Goal: Transaction & Acquisition: Purchase product/service

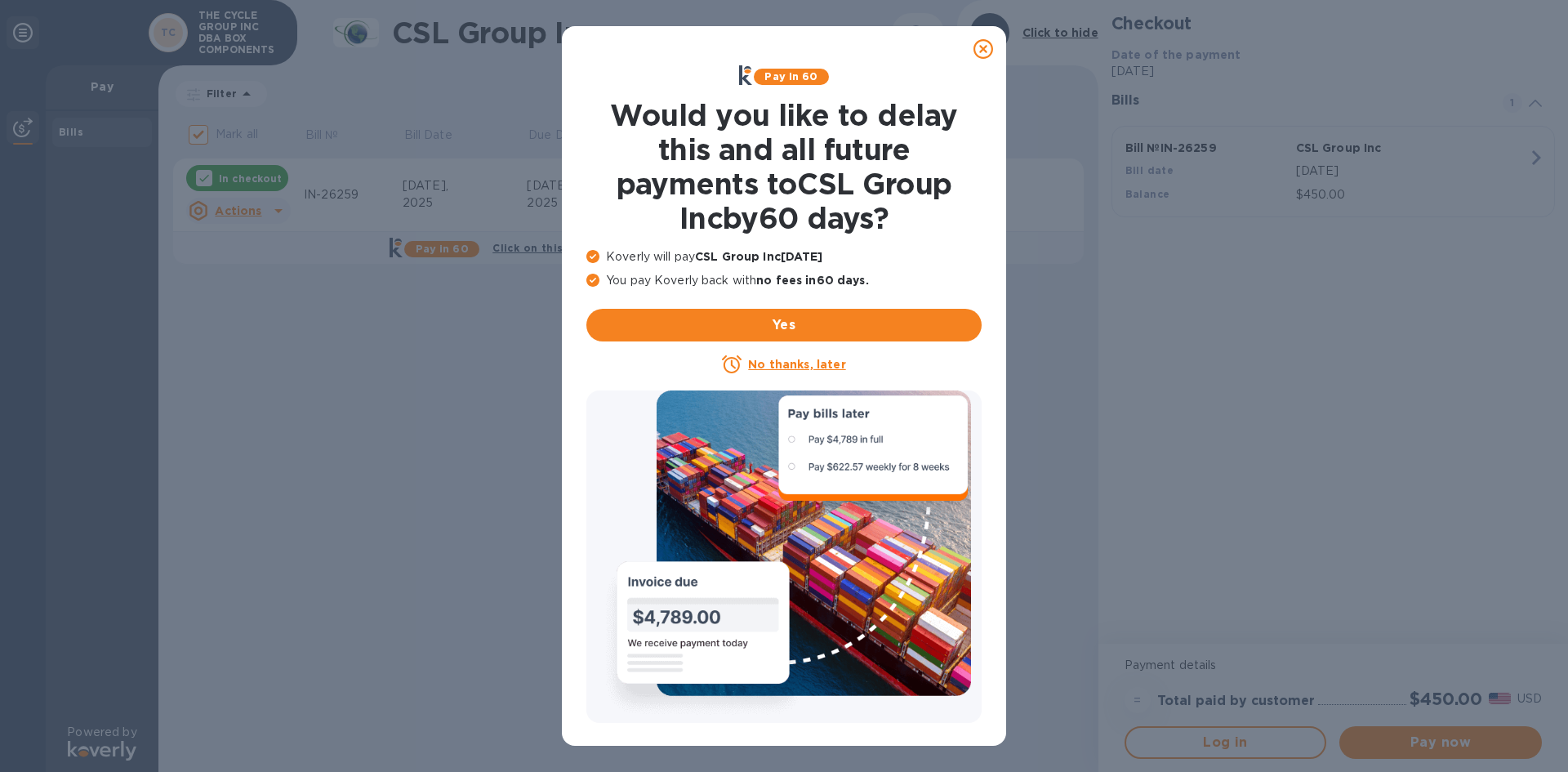
click at [984, 51] on icon at bounding box center [983, 49] width 20 height 20
click at [980, 47] on icon at bounding box center [983, 49] width 20 height 20
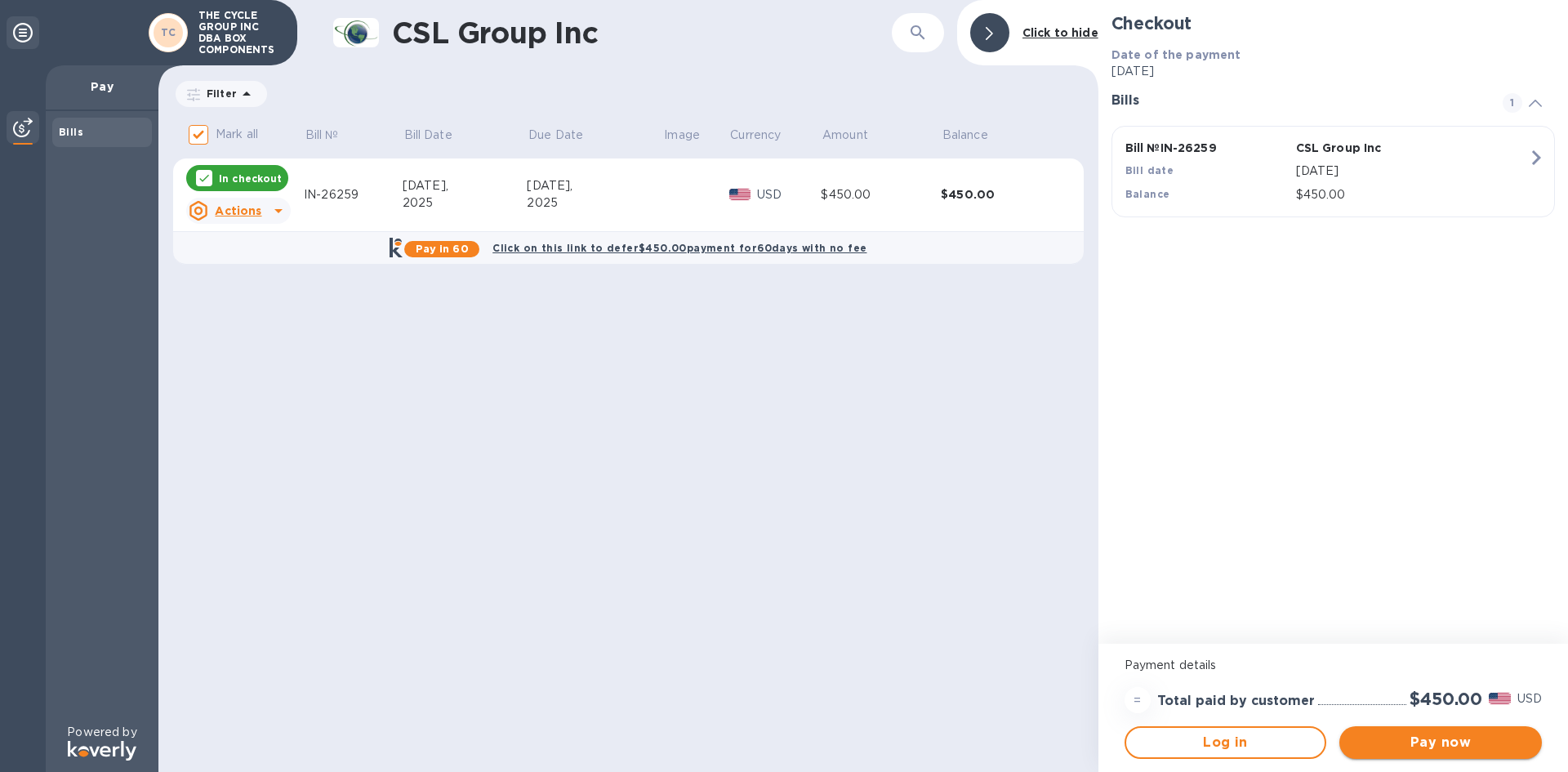
click at [1439, 746] on span "Pay now" at bounding box center [1441, 742] width 177 height 20
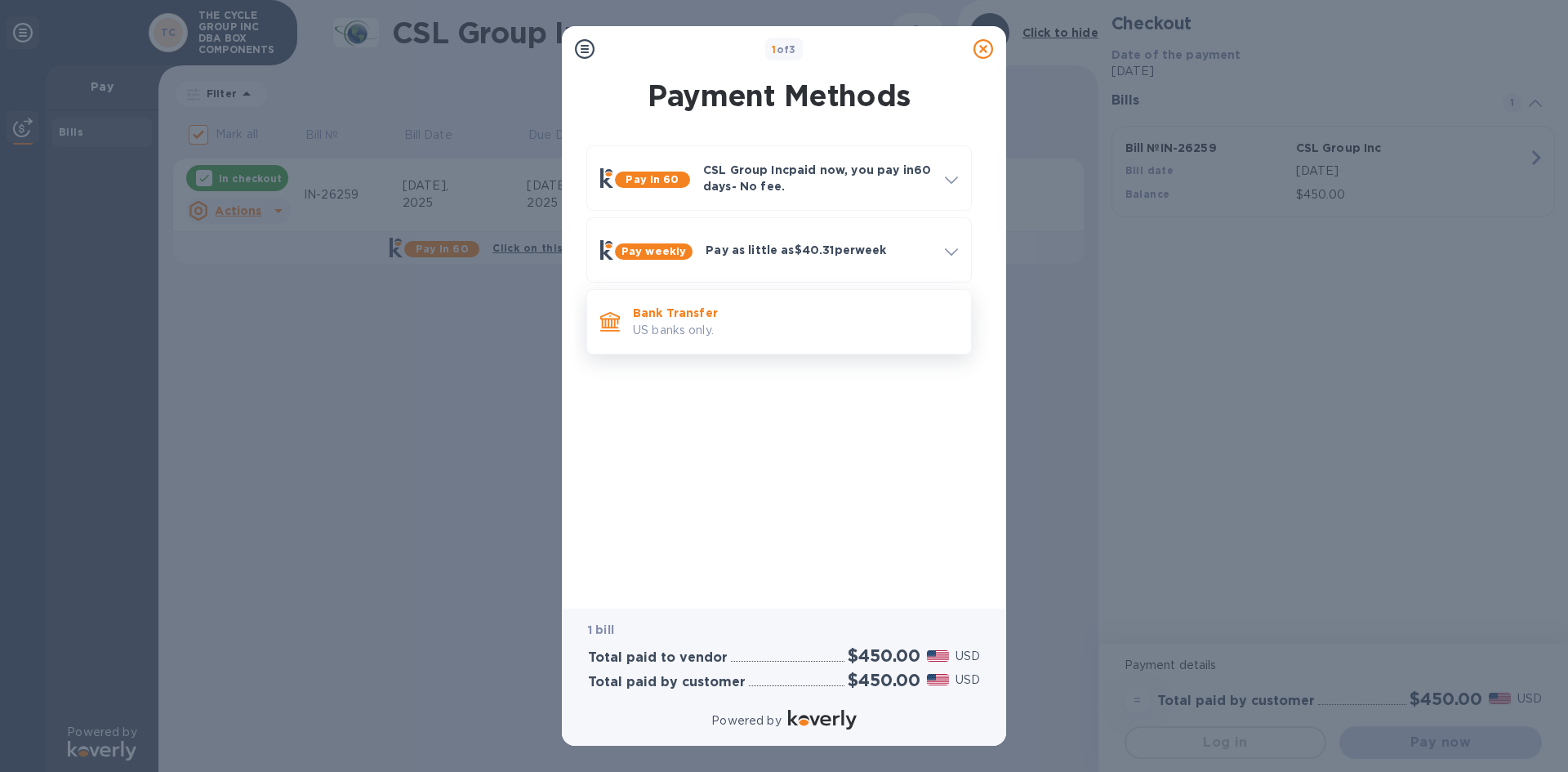
click at [676, 315] on p "Bank Transfer" at bounding box center [795, 313] width 325 height 16
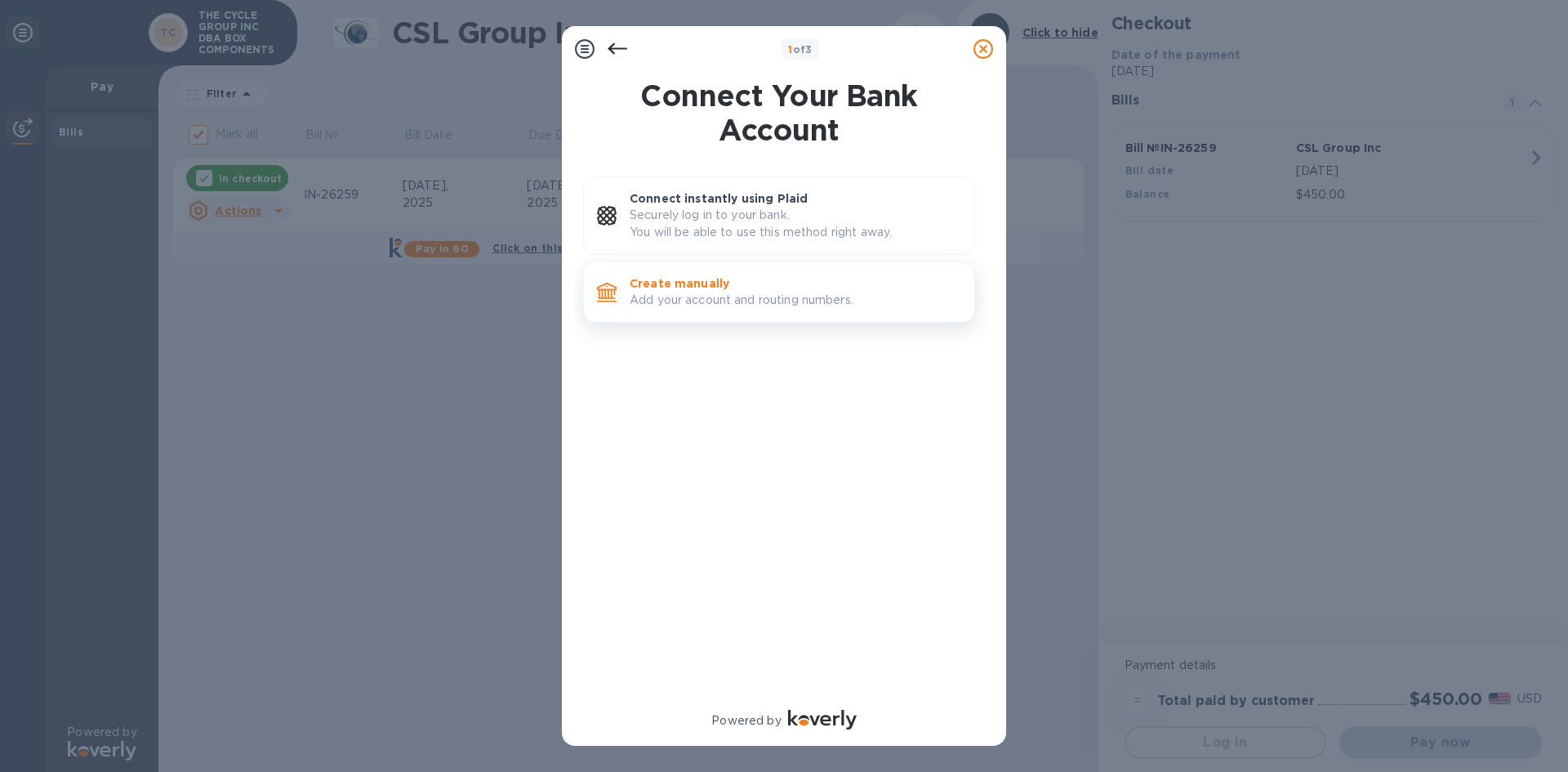
click at [770, 291] on p "Add your account and routing numbers." at bounding box center [795, 300] width 331 height 17
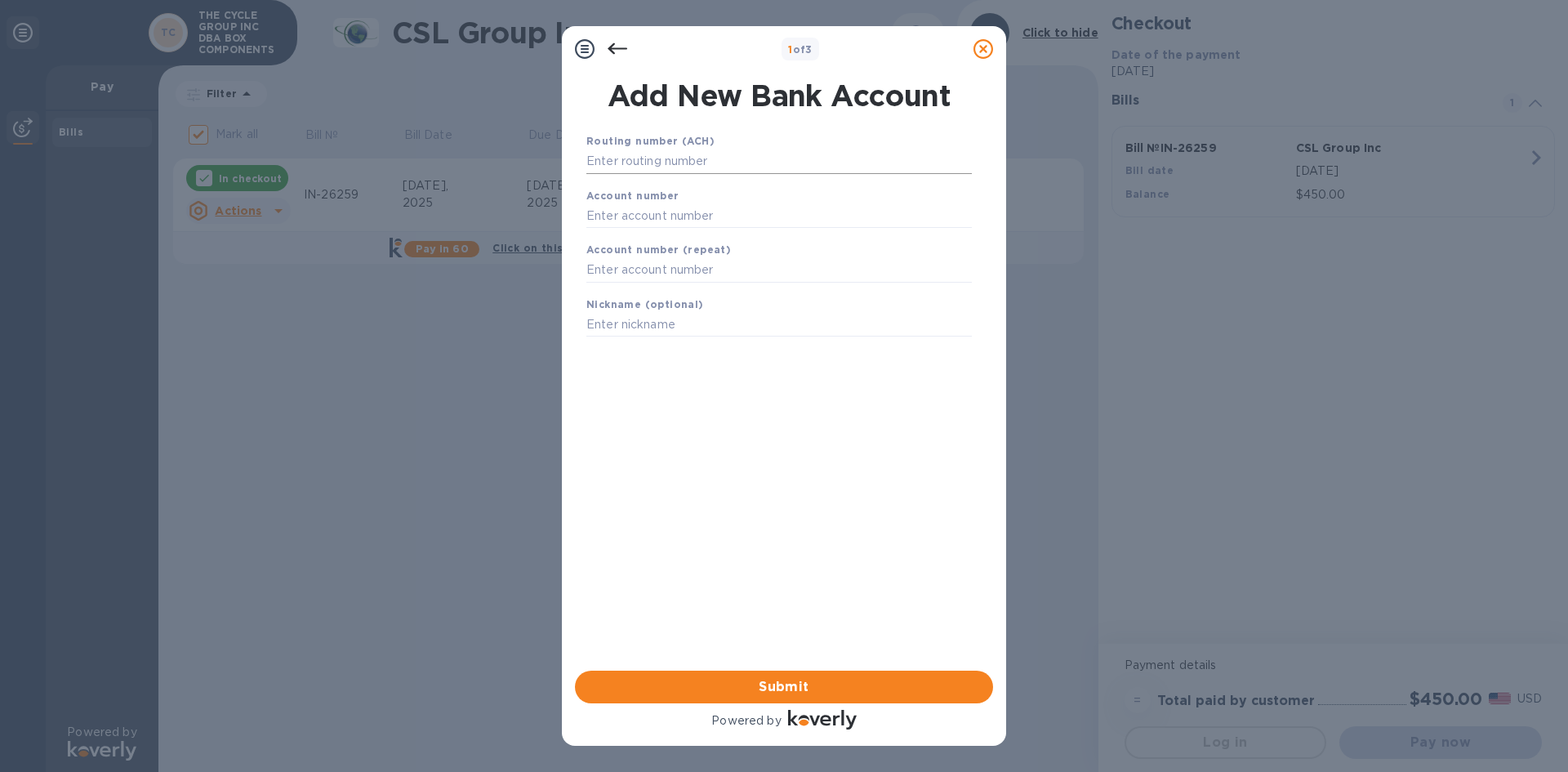
click at [679, 157] on input "text" at bounding box center [779, 161] width 385 height 25
type input "122240861"
click at [630, 240] on input "text" at bounding box center [779, 236] width 385 height 25
type input "275043070"
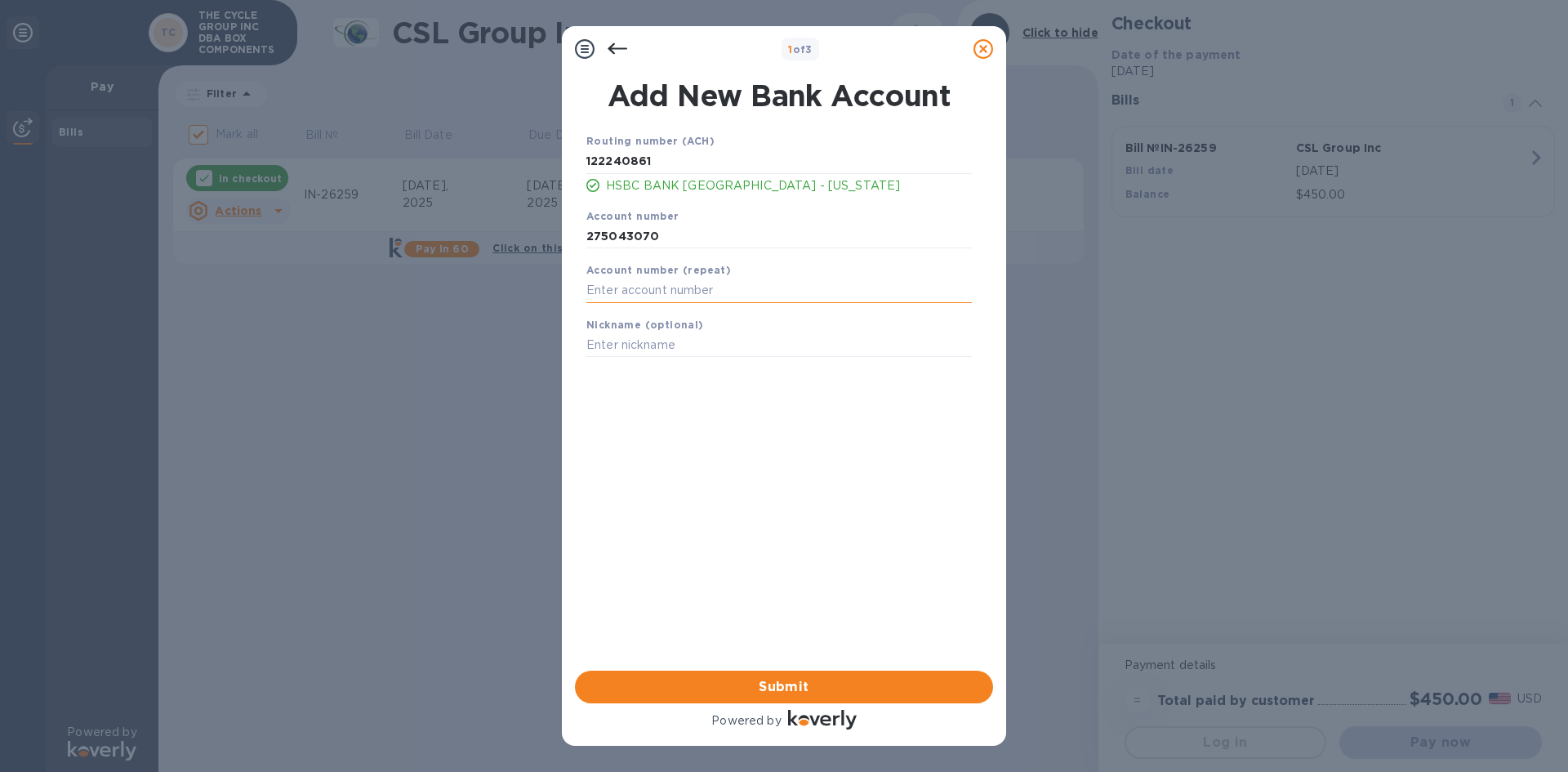
click at [616, 292] on input "text" at bounding box center [779, 290] width 385 height 25
type input "275043070"
click at [625, 345] on input "text" at bounding box center [779, 345] width 385 height 25
type input "b"
type input "BOX"
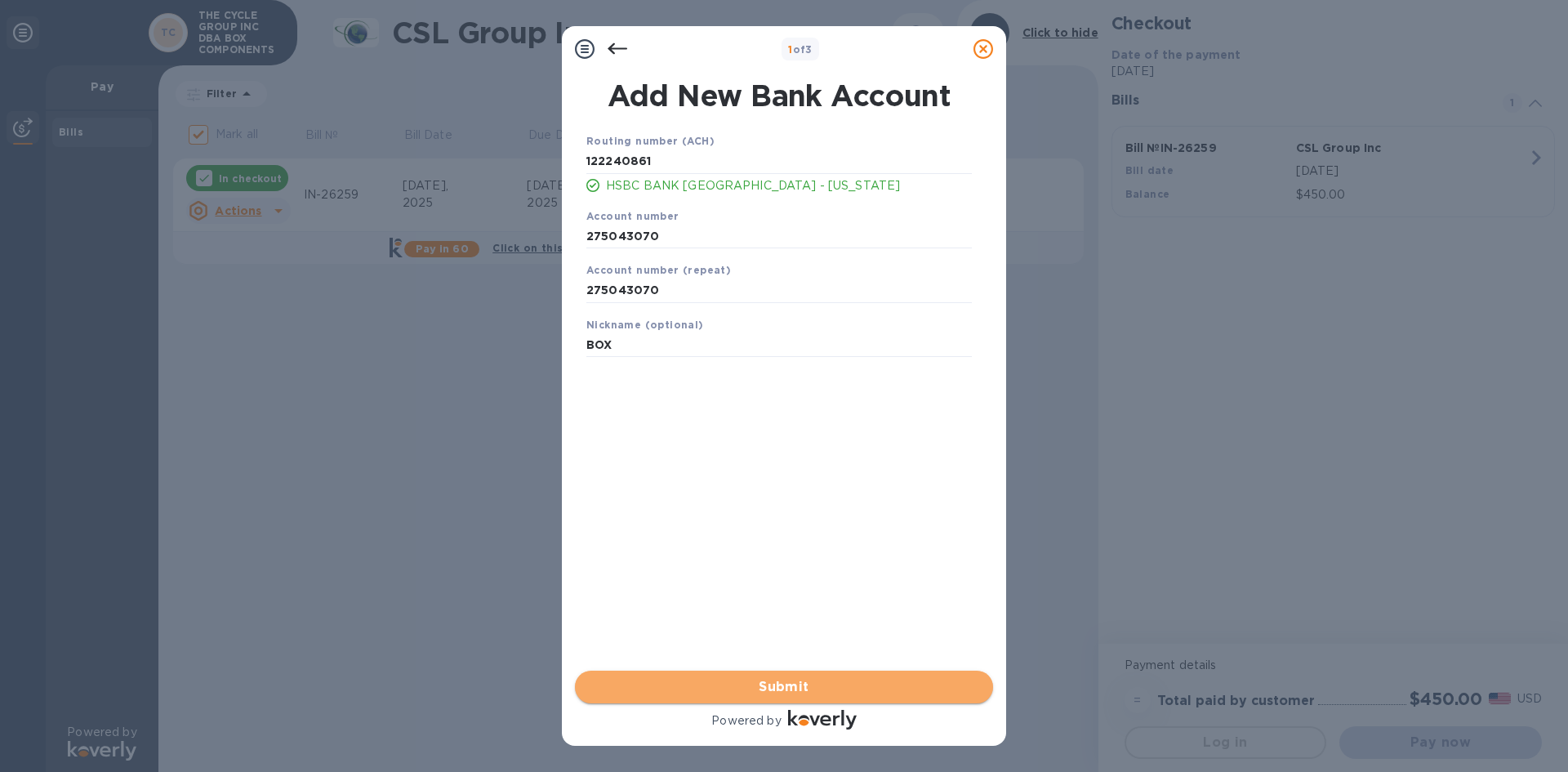
click at [779, 685] on span "Submit" at bounding box center [784, 687] width 392 height 20
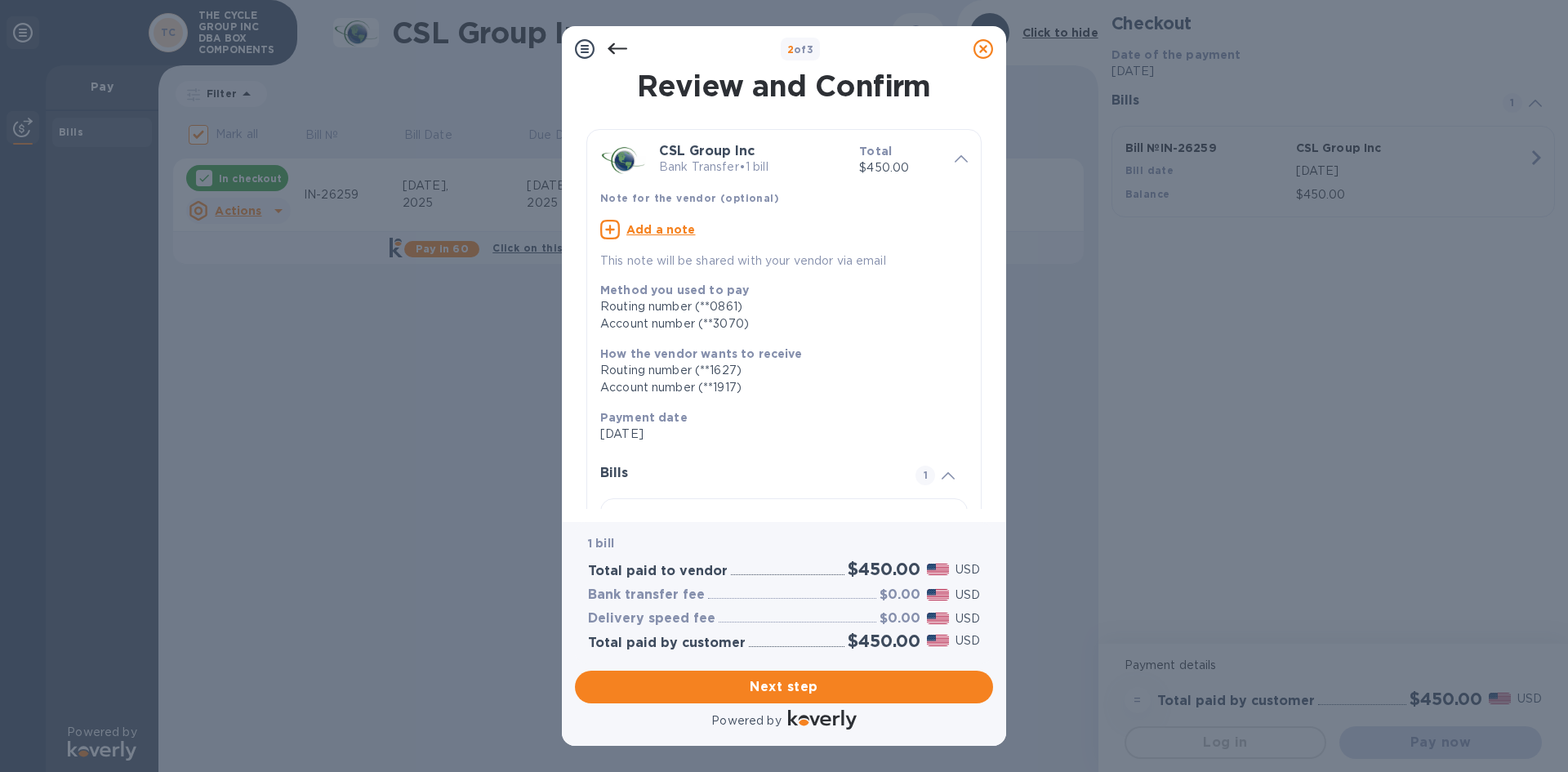
click at [664, 227] on u "Add a note" at bounding box center [661, 229] width 69 height 13
click at [612, 230] on textarea at bounding box center [771, 231] width 342 height 14
paste textarea "INVOICE NO. : IN-26259"
type textarea "INVOICE NO. : IN-26259"
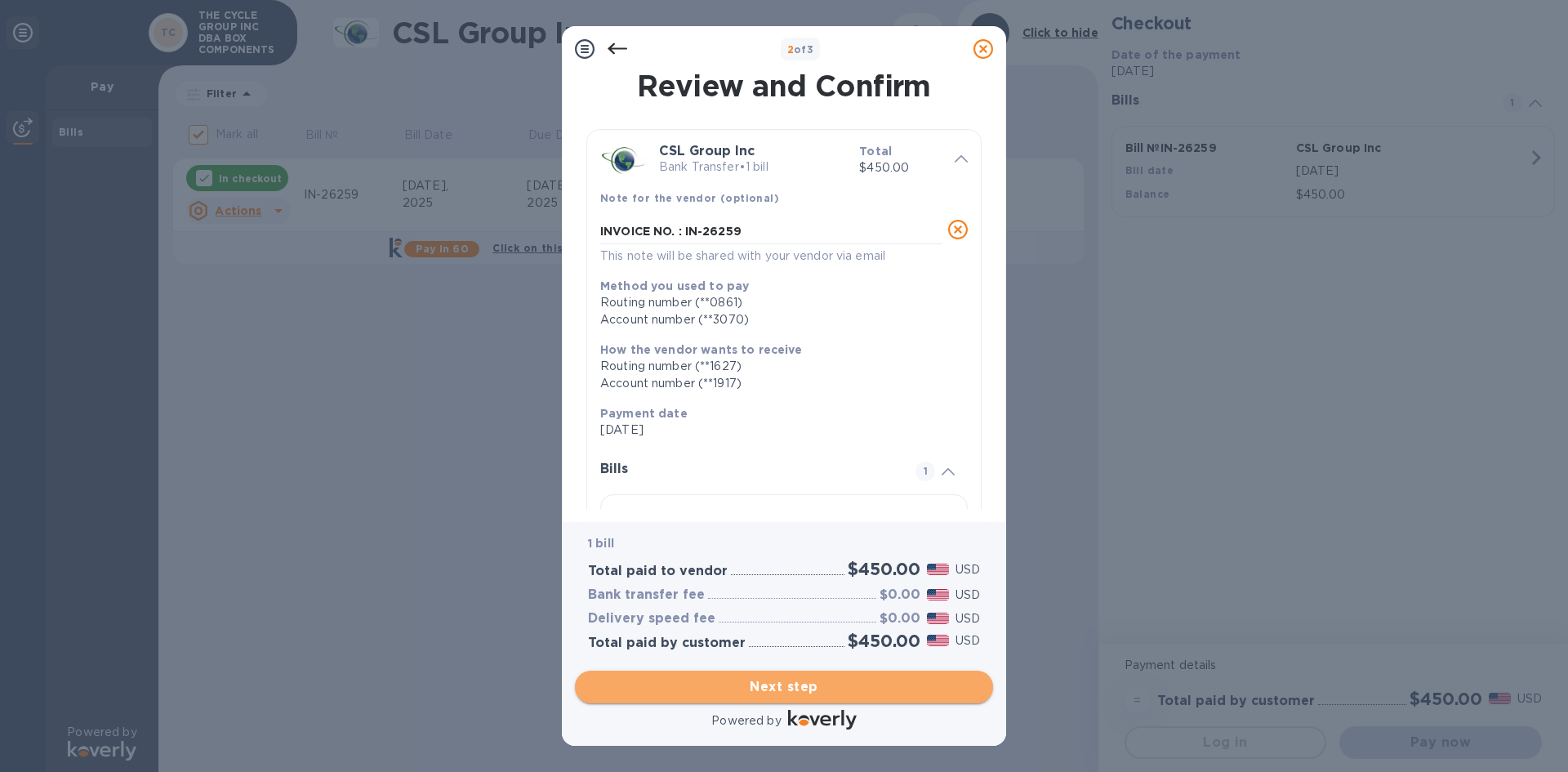
click at [796, 688] on span "Next step" at bounding box center [784, 687] width 392 height 20
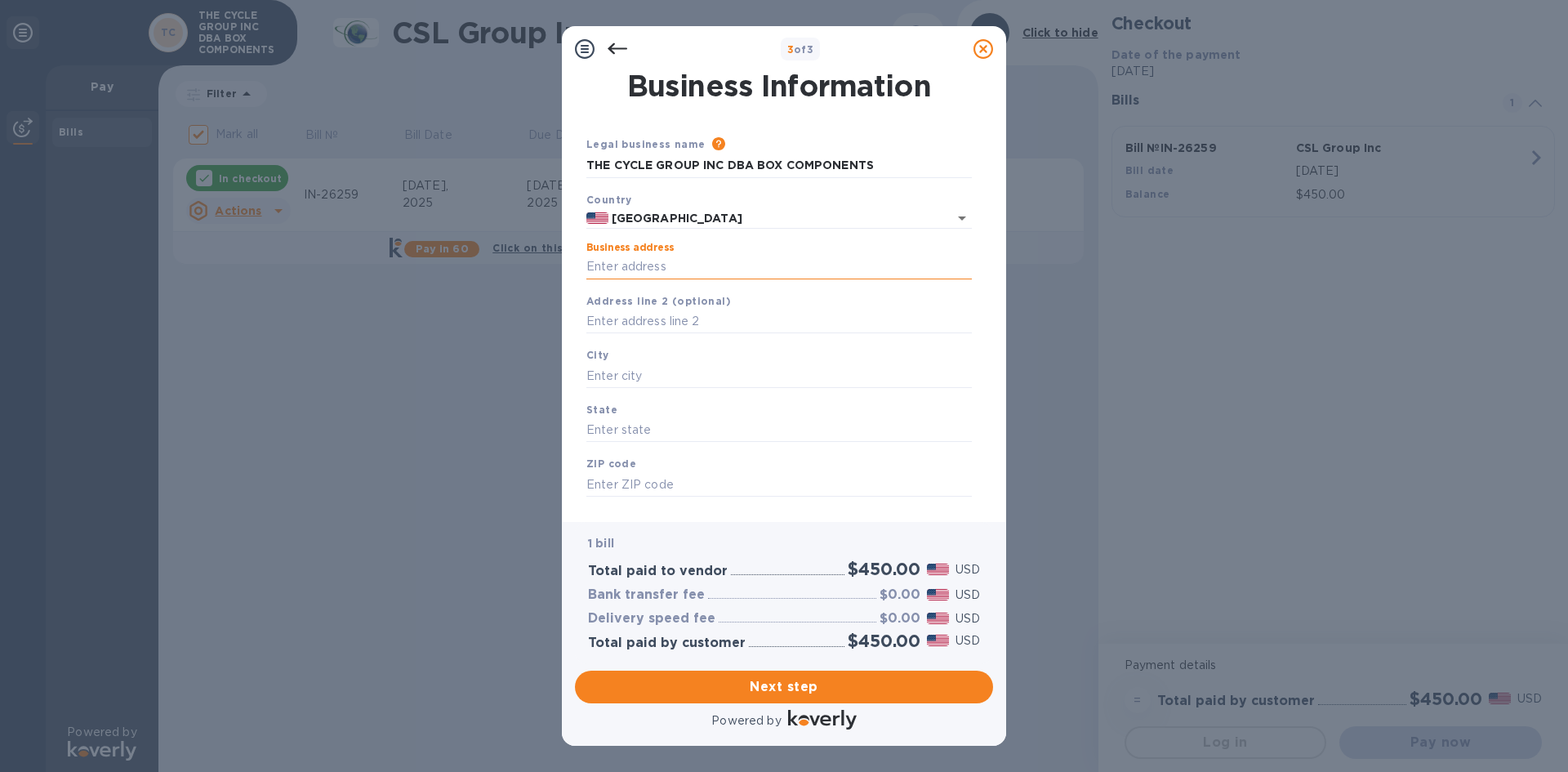
click at [614, 270] on input "Business address" at bounding box center [779, 266] width 385 height 25
type input "[STREET_ADDRESS]"
click at [620, 377] on input "text" at bounding box center [779, 376] width 385 height 25
type input "a"
type input "[GEOGRAPHIC_DATA]"
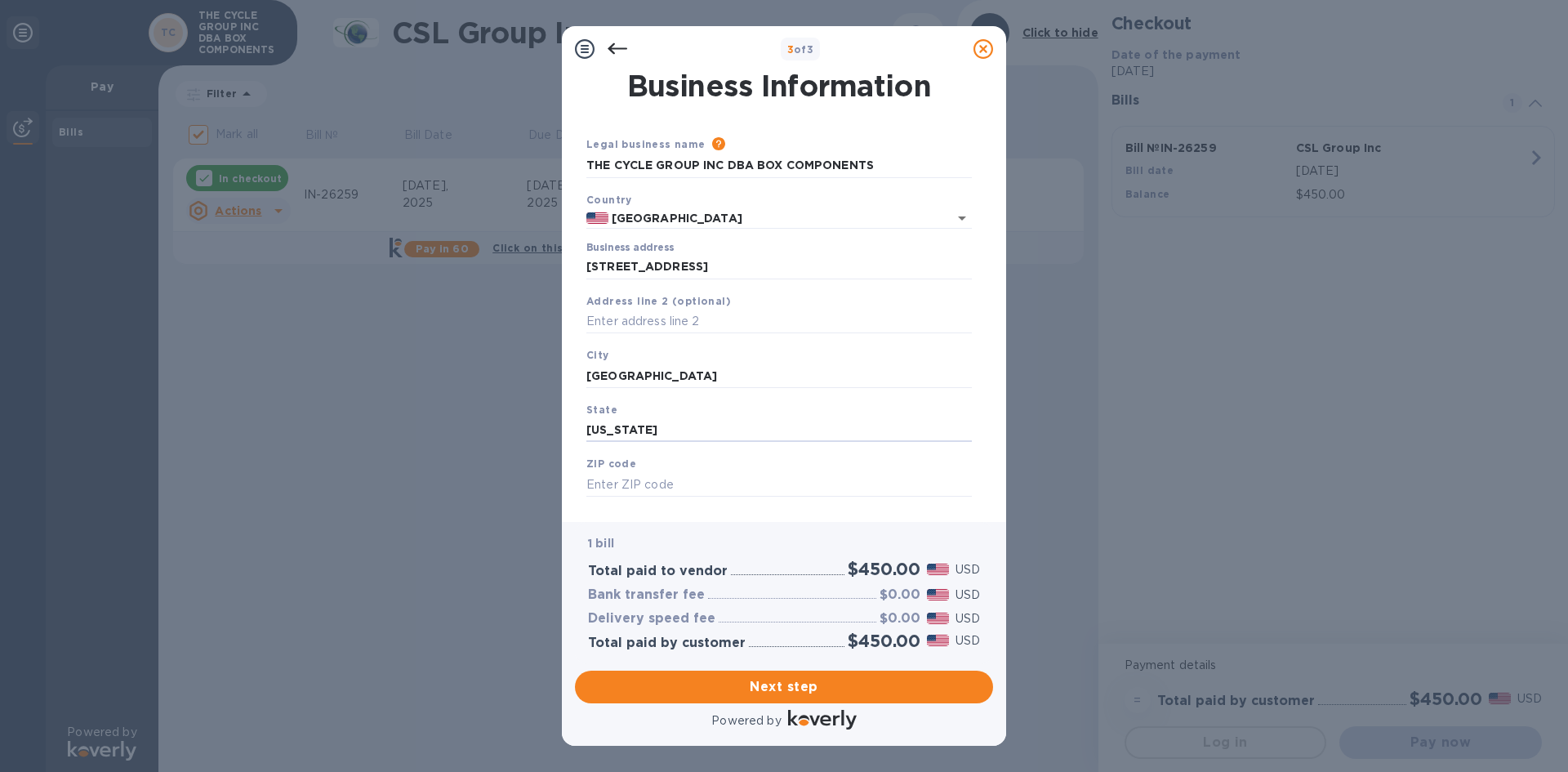
drag, startPoint x: 655, startPoint y: 429, endPoint x: 528, endPoint y: 424, distance: 127.1
click at [528, 424] on div "3 of 3 Business Information Legal business name Please provide the legal name t…" at bounding box center [784, 386] width 1568 height 772
type input "[US_STATE]"
type input "92801"
click at [796, 687] on span "Next step" at bounding box center [784, 687] width 392 height 20
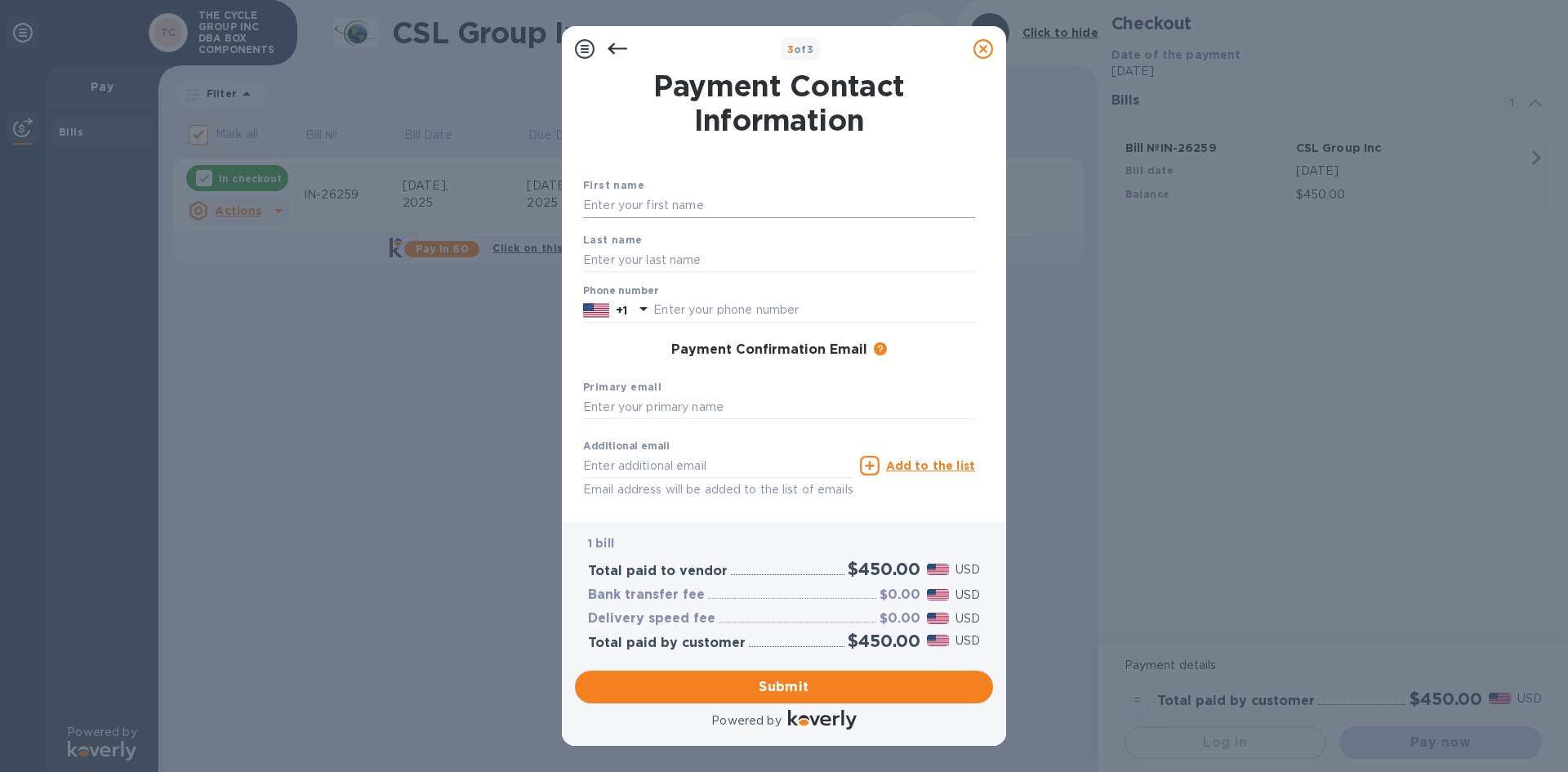
click at [611, 203] on input "text" at bounding box center [779, 206] width 392 height 25
type input "[PERSON_NAME]"
type input "7144499197"
type input "[PERSON_NAME][EMAIL_ADDRESS][DOMAIN_NAME]"
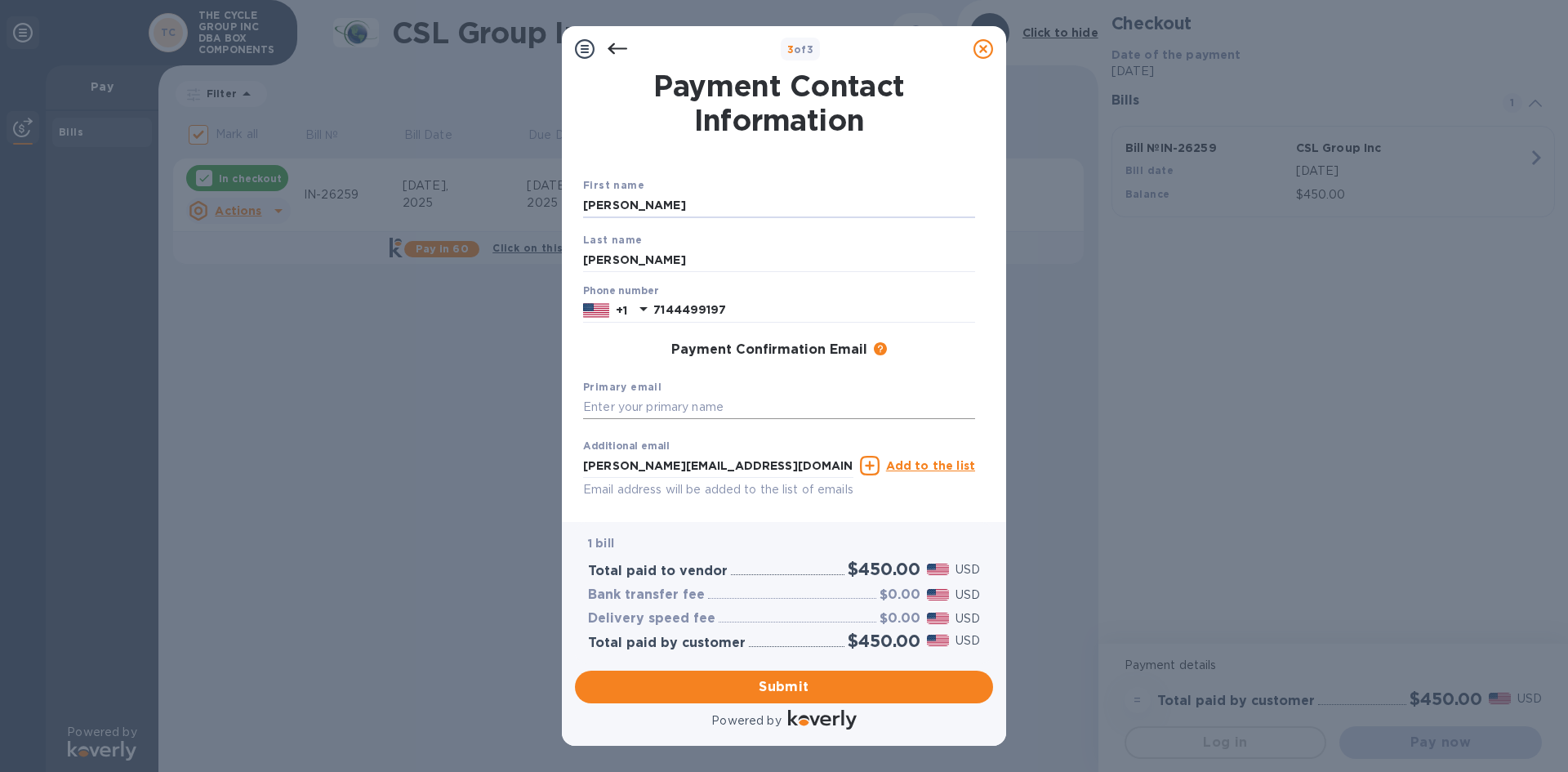
click at [611, 409] on input "text" at bounding box center [779, 407] width 392 height 25
type input "[PERSON_NAME][EMAIL_ADDRESS][DOMAIN_NAME]"
click at [787, 682] on span "Submit" at bounding box center [784, 687] width 392 height 20
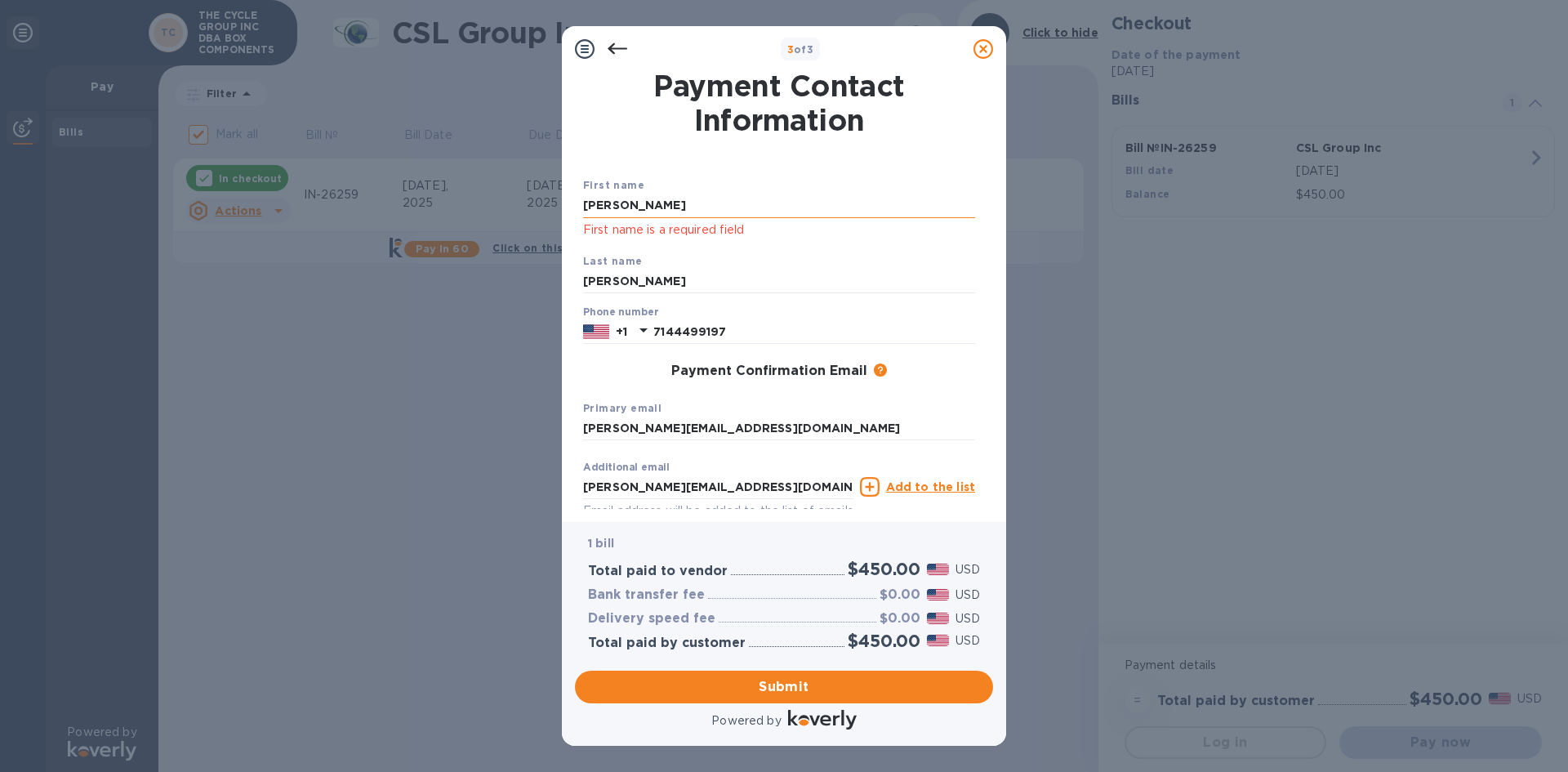
click at [648, 206] on input "[PERSON_NAME]" at bounding box center [779, 206] width 392 height 25
drag, startPoint x: 644, startPoint y: 201, endPoint x: 516, endPoint y: 205, distance: 128.1
click at [516, 205] on div "3 of 3 Payment Contact Information First name [PERSON_NAME] First name is a req…" at bounding box center [784, 386] width 1568 height 772
type input "[PERSON_NAME]"
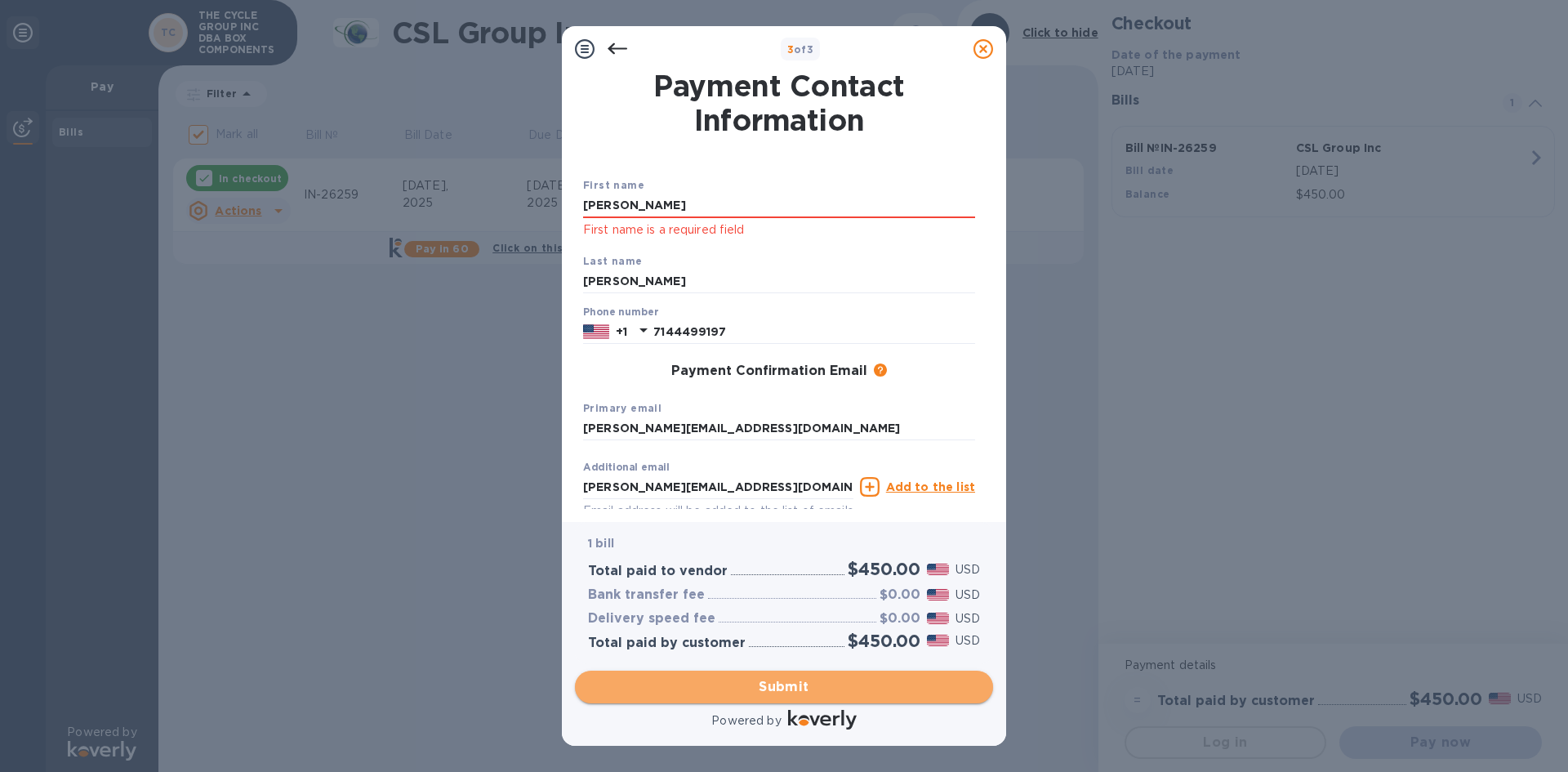
click at [787, 683] on span "Submit" at bounding box center [784, 687] width 392 height 20
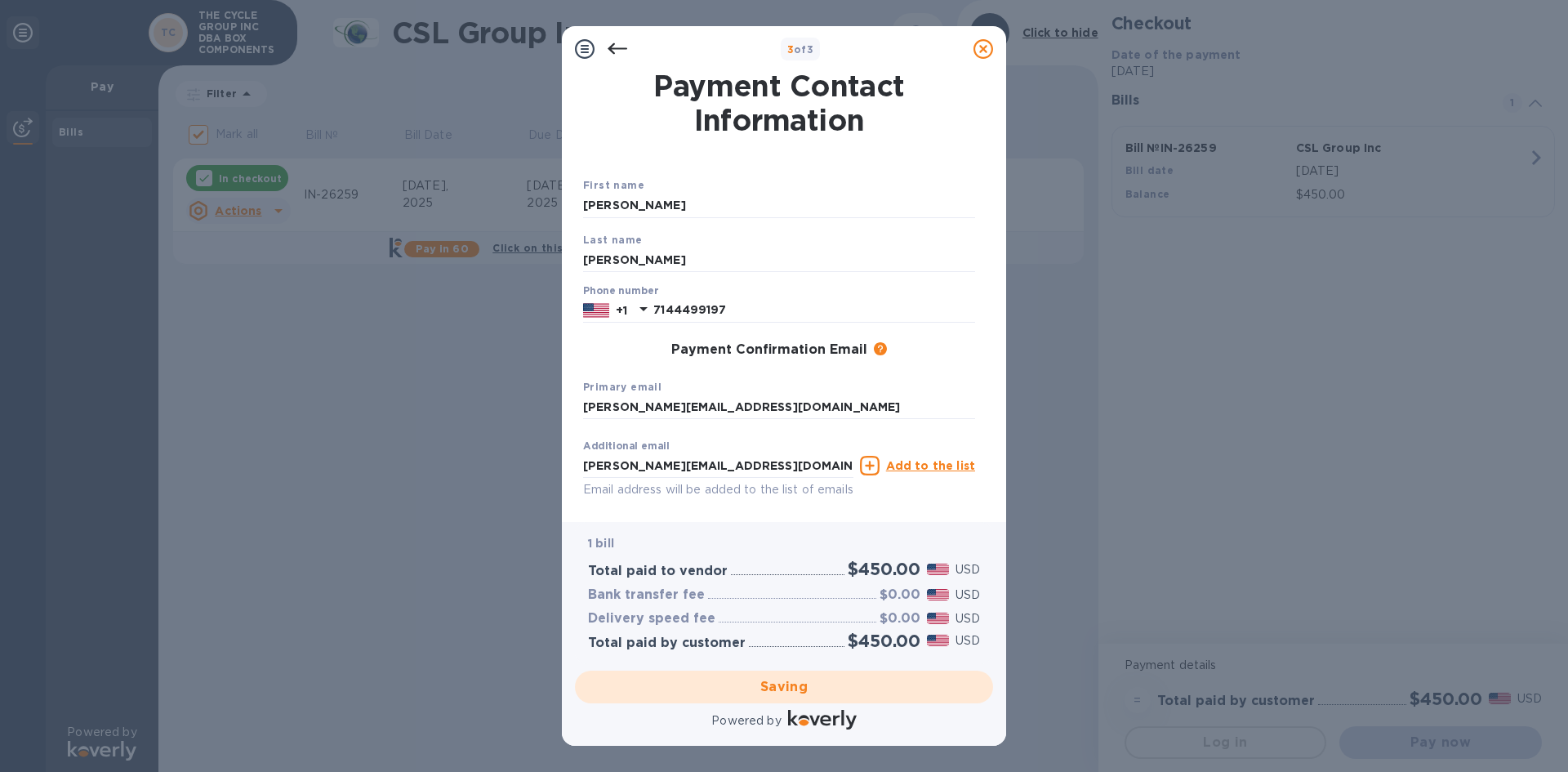
checkbox input "false"
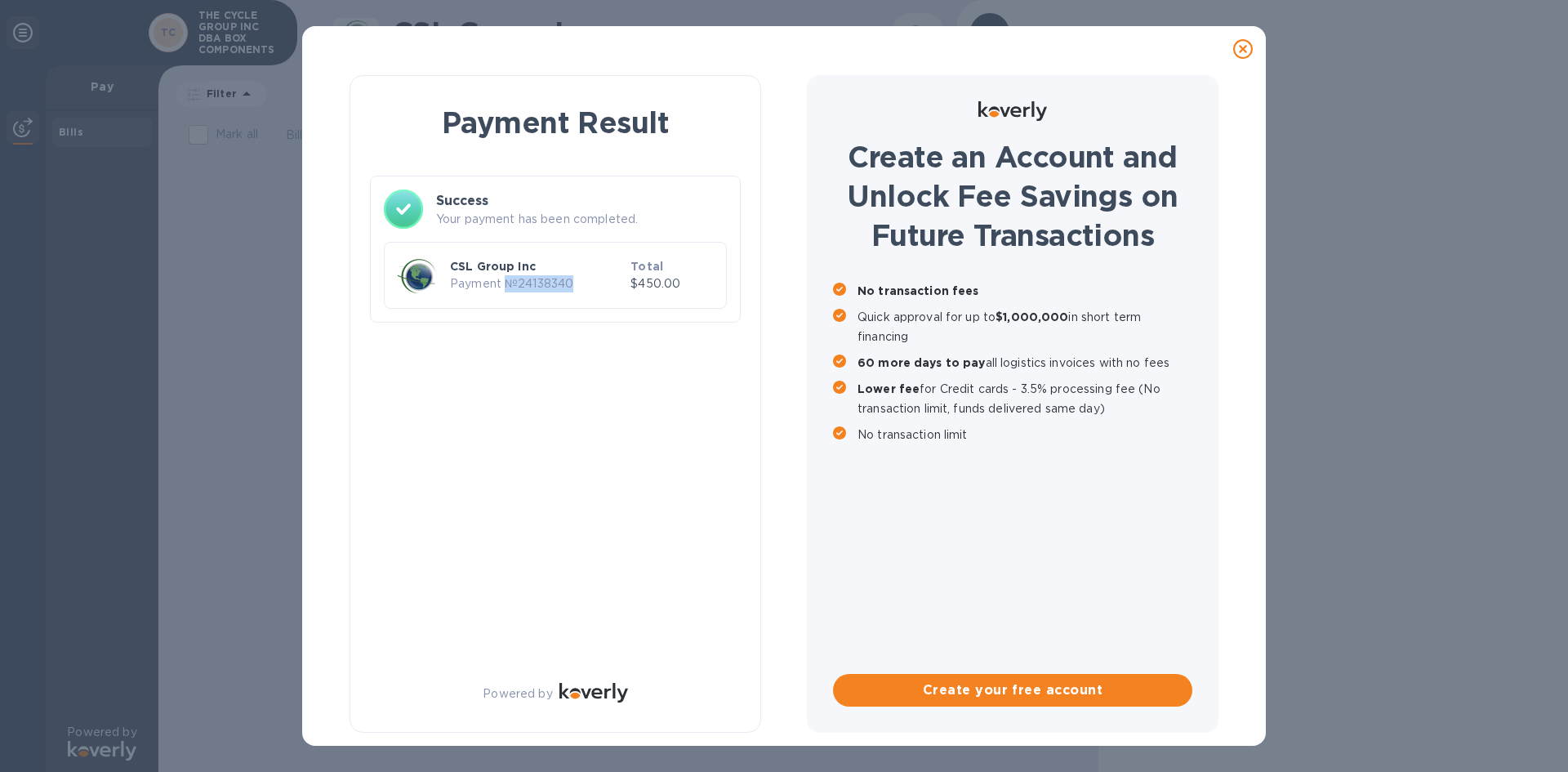
drag, startPoint x: 505, startPoint y: 287, endPoint x: 570, endPoint y: 290, distance: 65.1
click at [570, 290] on p "Payment № 24138340" at bounding box center [537, 284] width 174 height 17
copy p "№ 24138340"
